Goal: Information Seeking & Learning: Learn about a topic

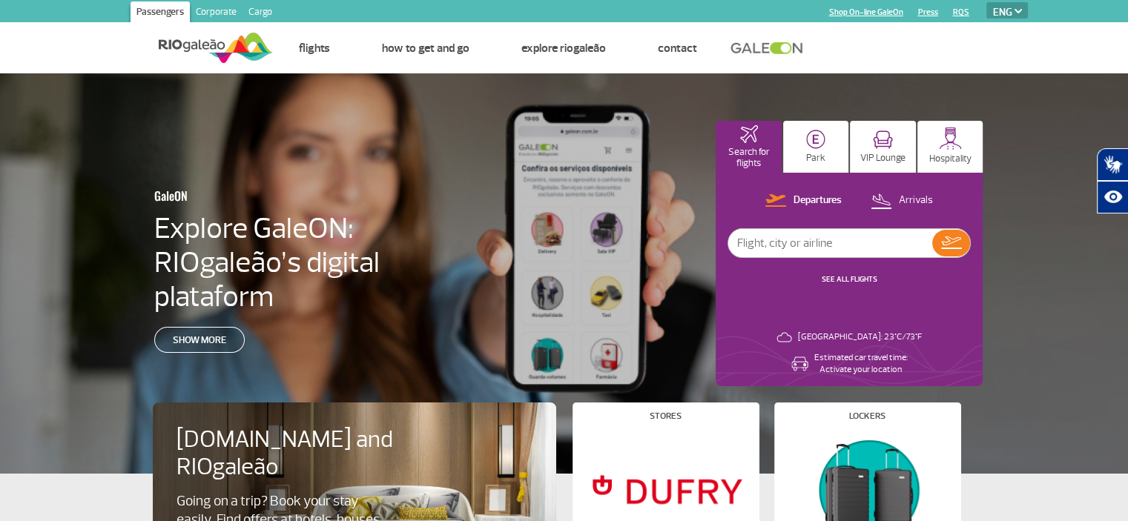
click at [207, 14] on link "Corporate" at bounding box center [216, 13] width 53 height 24
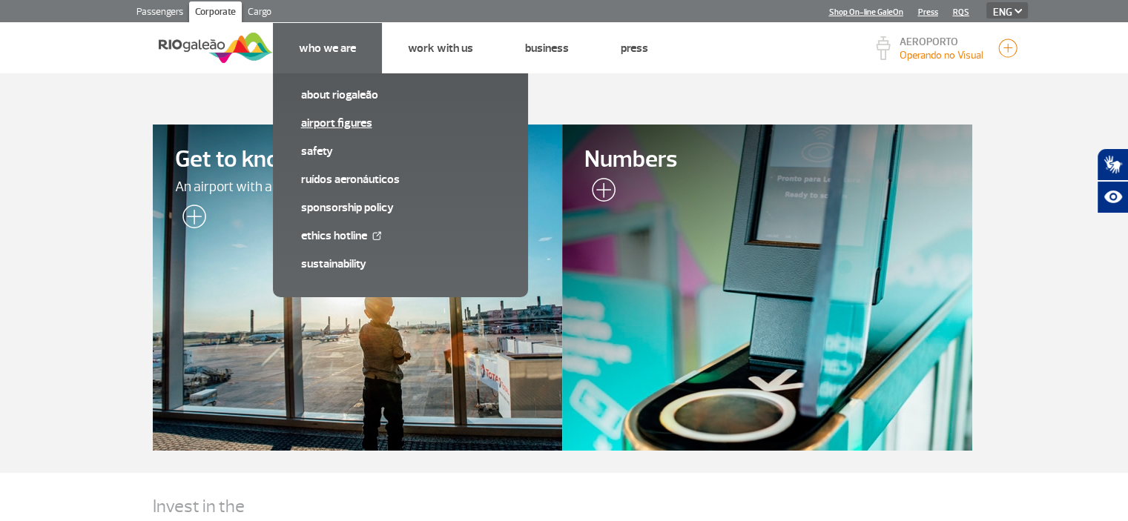
click at [378, 125] on link "Airport Figures" at bounding box center [400, 123] width 199 height 16
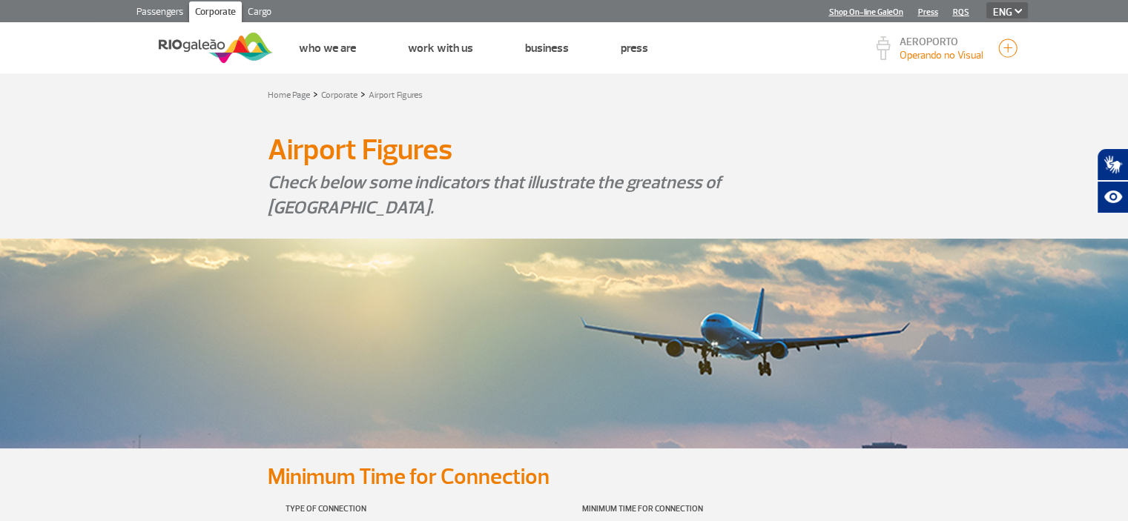
click at [999, 10] on select "PT ENG ESP" at bounding box center [1007, 10] width 42 height 16
select select "pt-BR"
click at [986, 2] on select "PT ENG ESP" at bounding box center [1007, 10] width 42 height 16
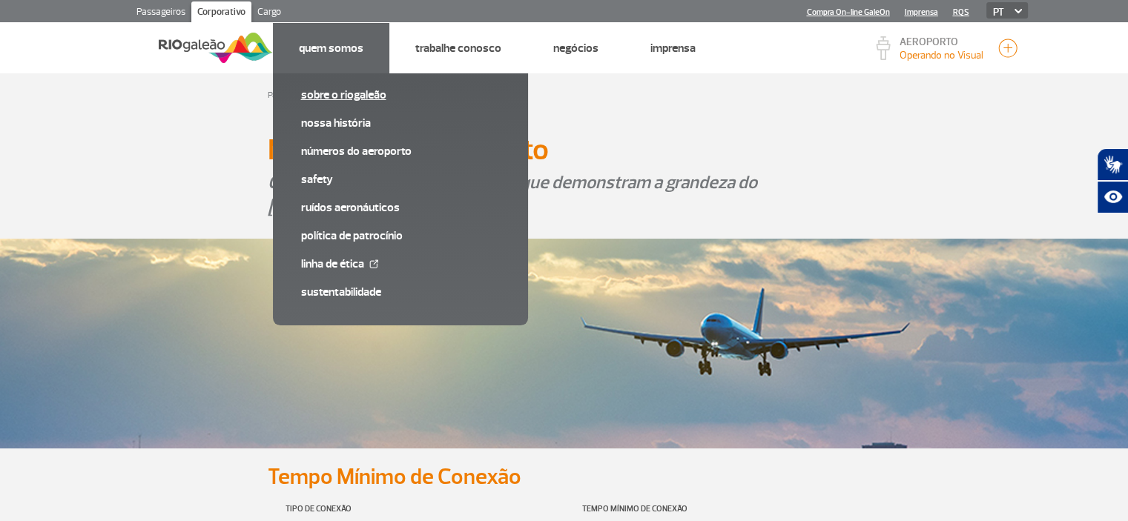
click at [341, 89] on link "Sobre o RIOgaleão" at bounding box center [400, 95] width 199 height 16
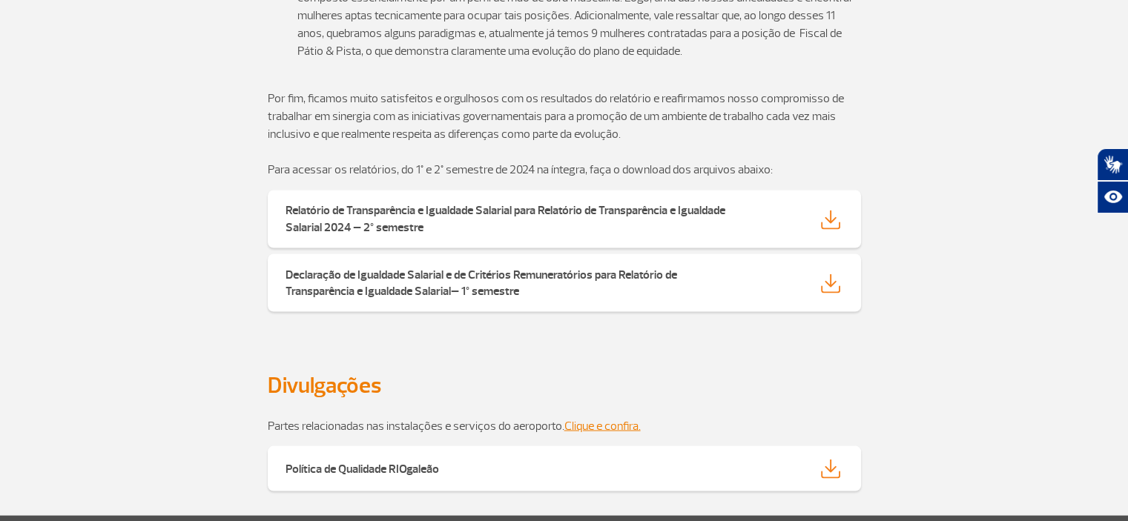
scroll to position [2617, 0]
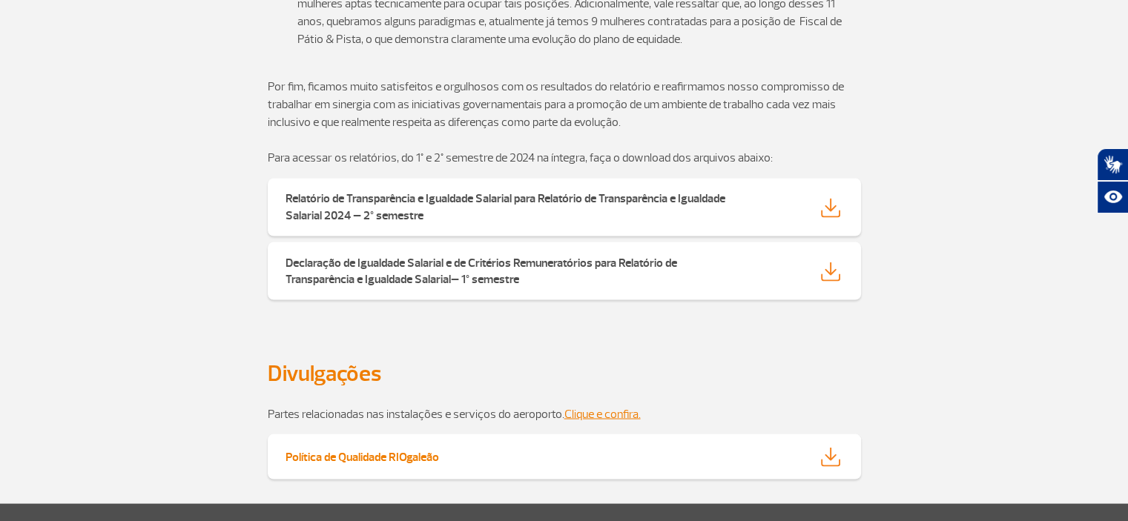
click at [837, 447] on img at bounding box center [830, 456] width 19 height 19
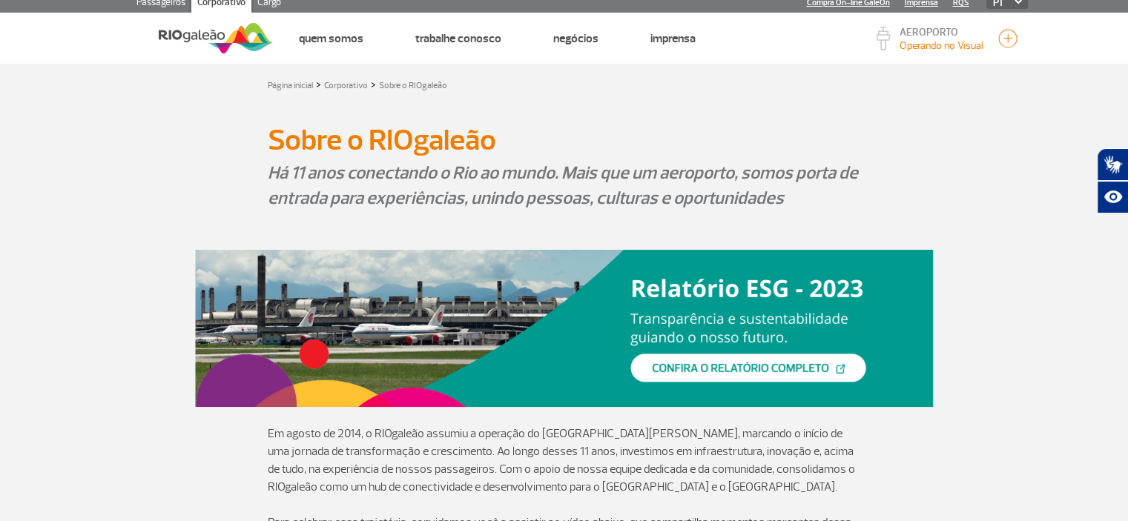
scroll to position [0, 0]
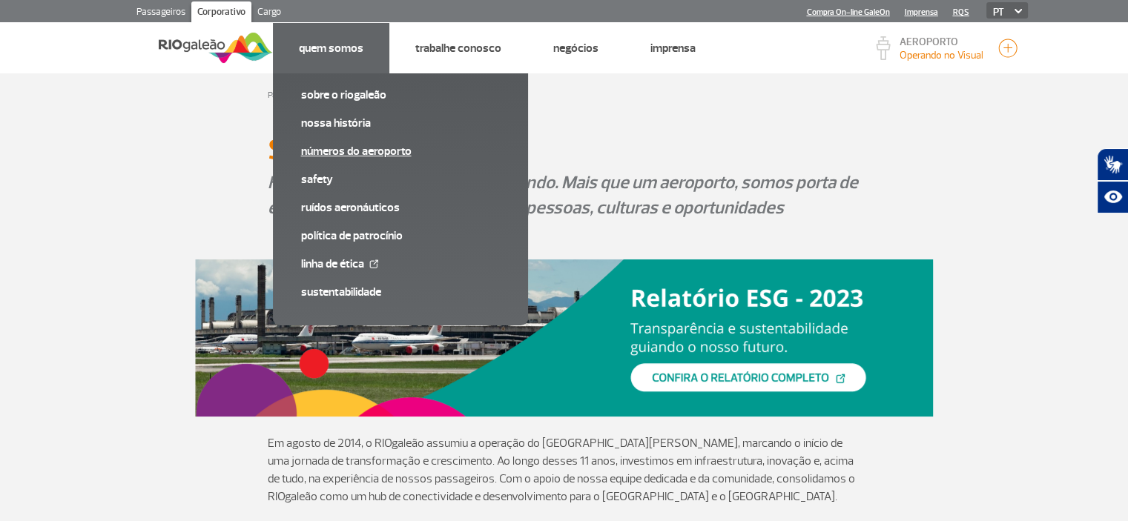
click at [329, 151] on link "Números do Aeroporto" at bounding box center [400, 151] width 199 height 16
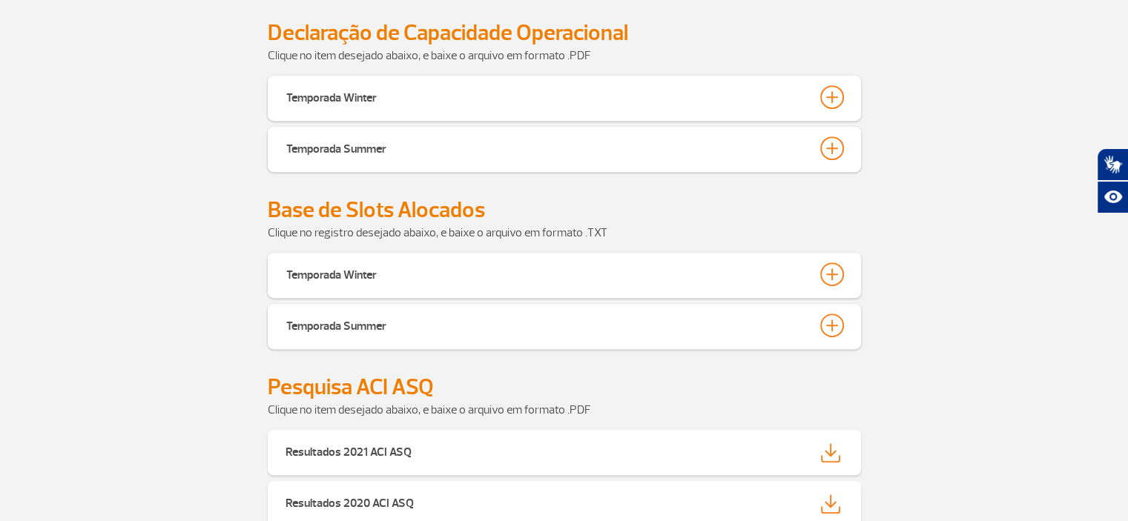
scroll to position [869, 0]
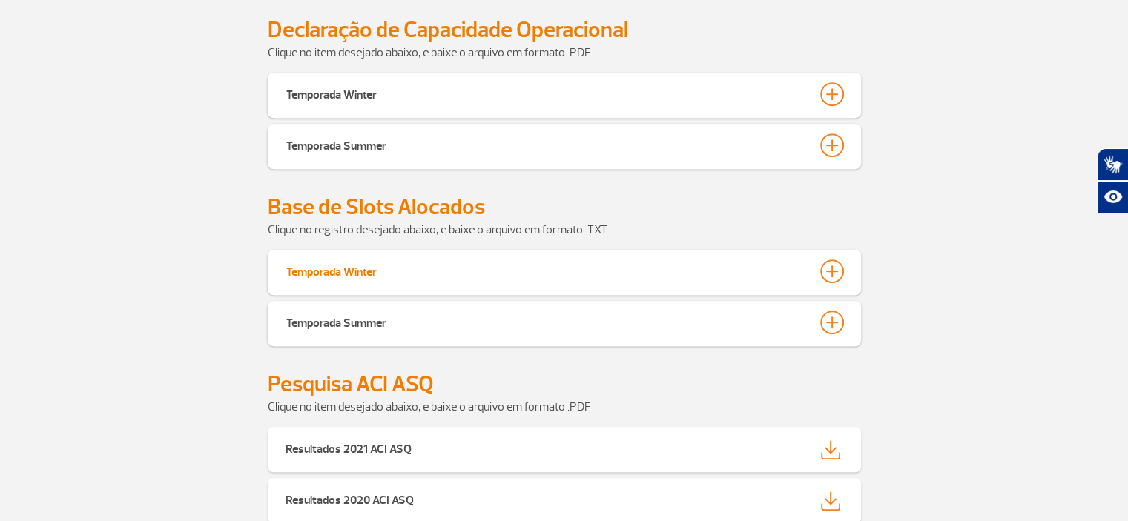
click at [837, 273] on div at bounding box center [832, 272] width 24 height 24
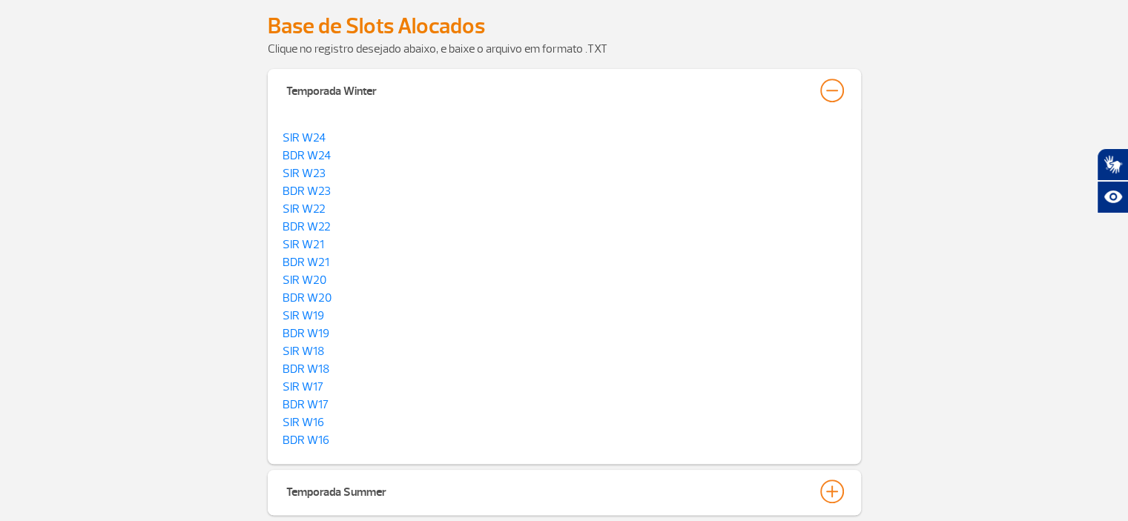
scroll to position [1059, 0]
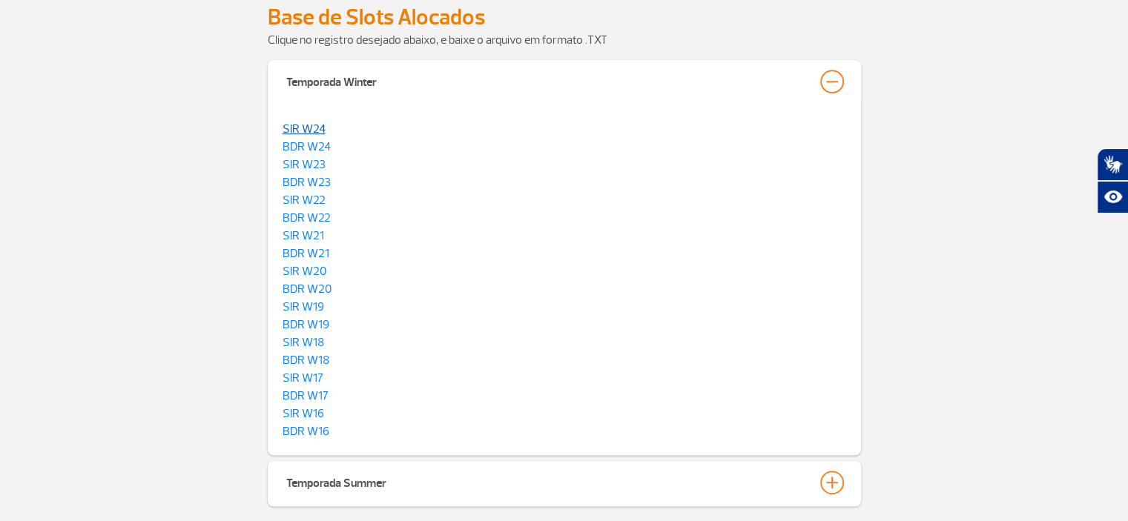
click at [312, 131] on link "SIR W24" at bounding box center [304, 129] width 43 height 15
click at [319, 145] on link "BDR W24" at bounding box center [307, 146] width 48 height 15
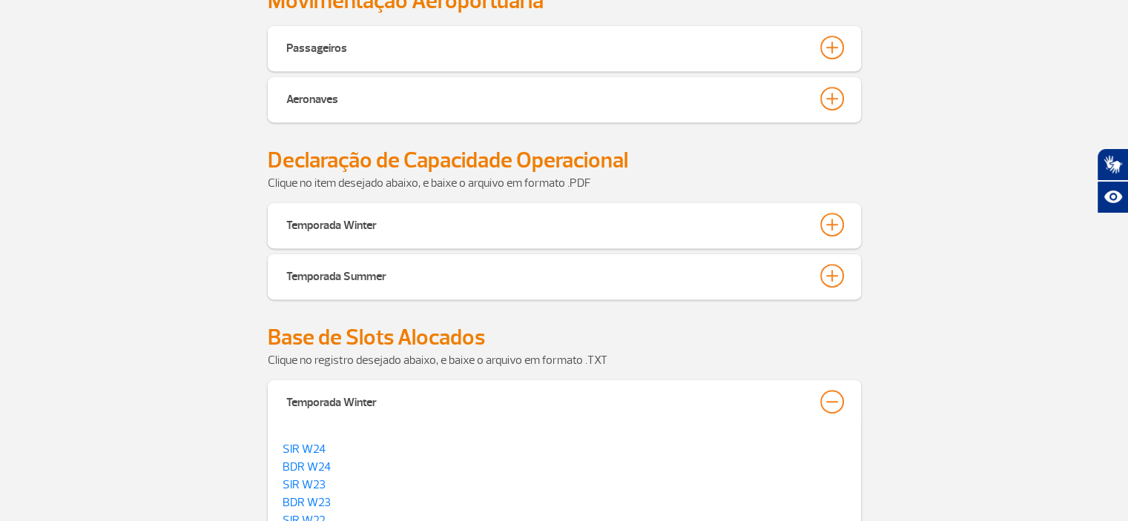
scroll to position [736, 0]
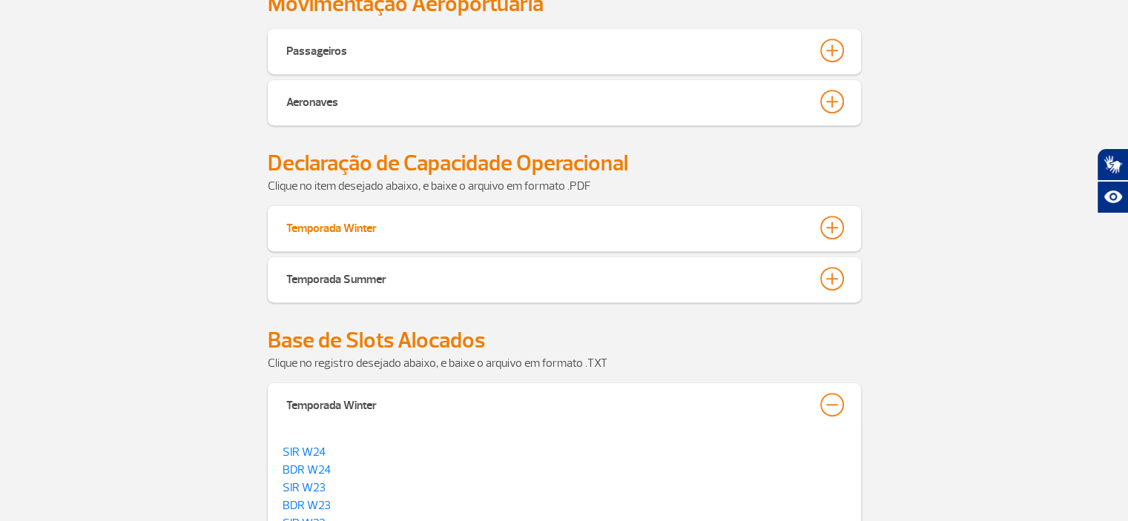
click at [840, 225] on div at bounding box center [832, 228] width 24 height 24
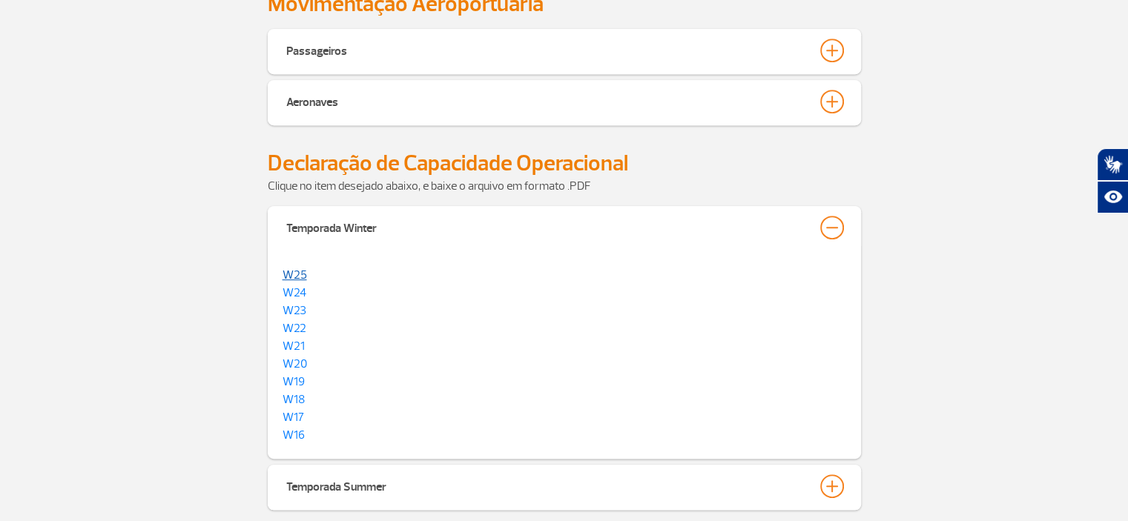
click at [302, 269] on link "W25" at bounding box center [295, 275] width 24 height 15
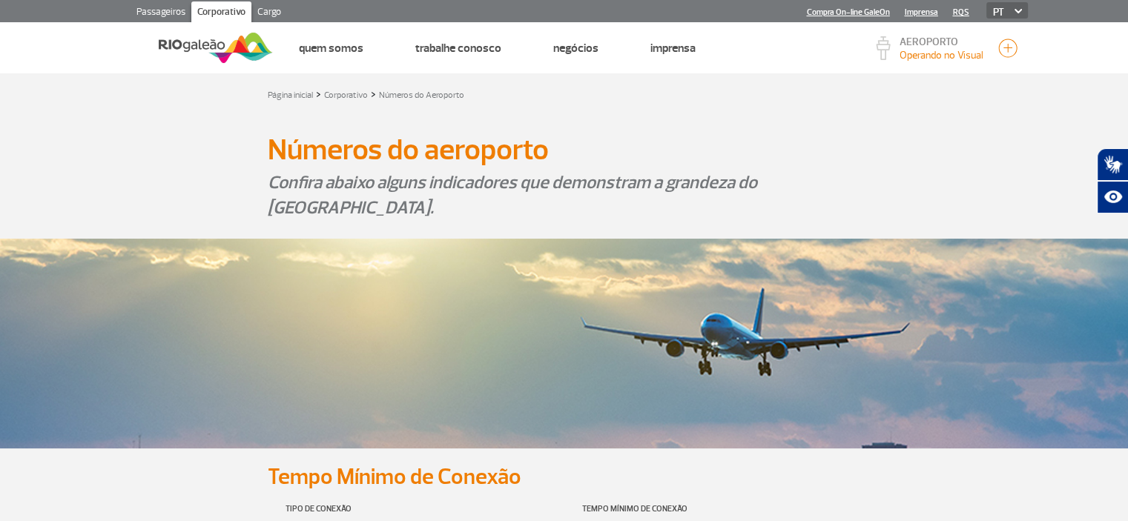
click at [148, 4] on link "Passageiros" at bounding box center [161, 13] width 61 height 24
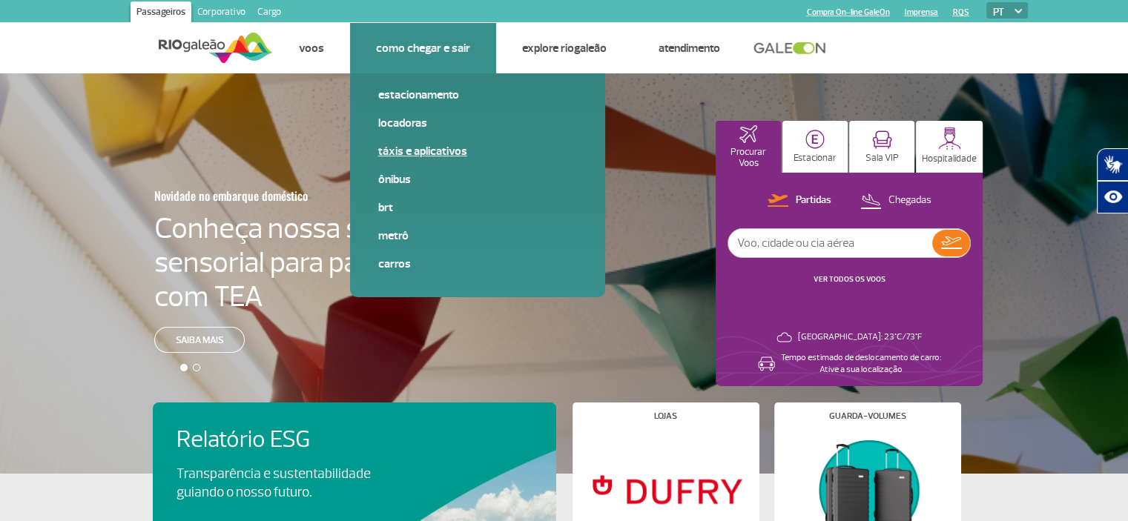
click at [419, 143] on link "Táxis e aplicativos" at bounding box center [477, 151] width 199 height 16
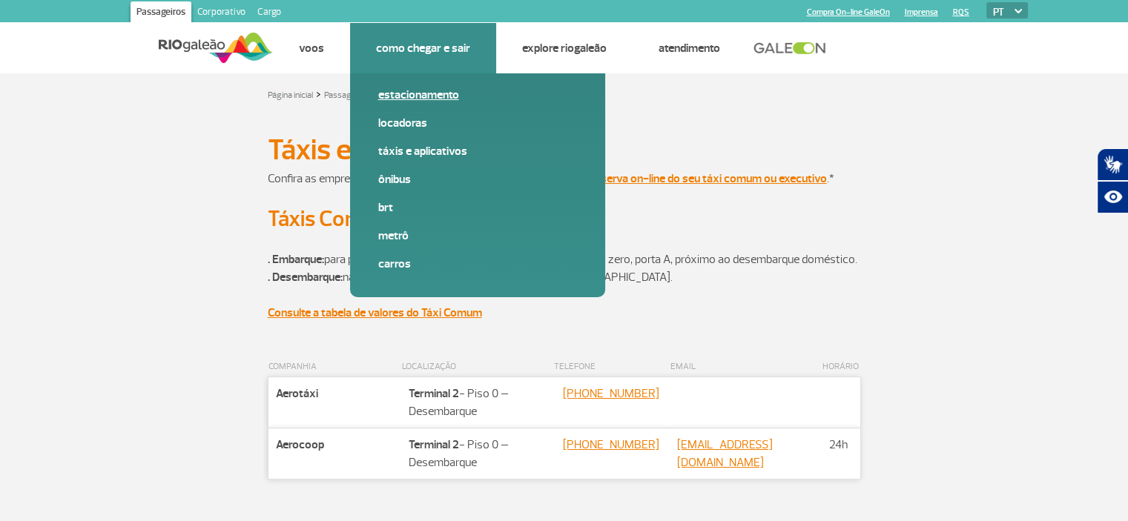
click at [417, 88] on link "Estacionamento" at bounding box center [477, 95] width 199 height 16
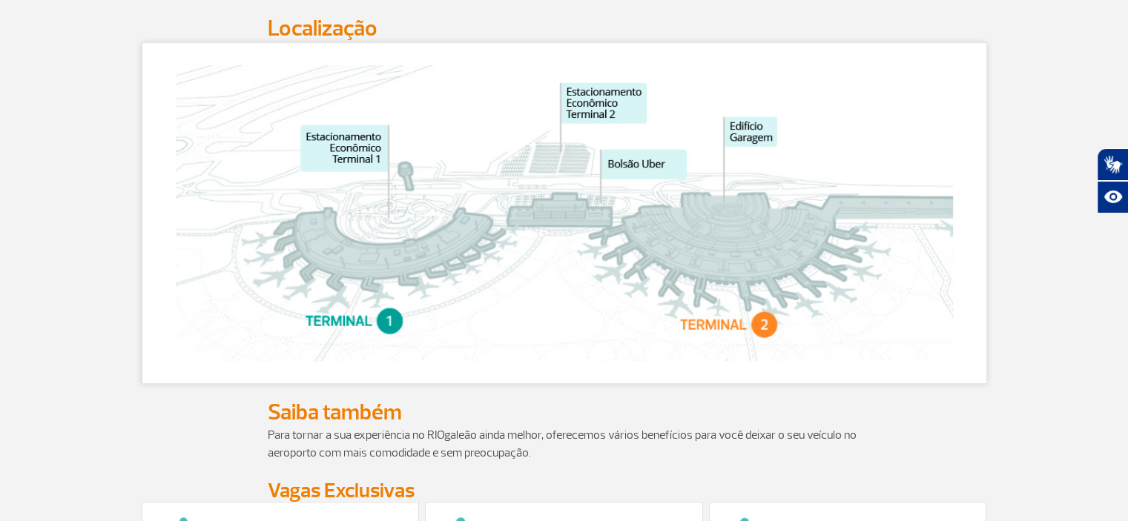
scroll to position [943, 0]
